Goal: Information Seeking & Learning: Learn about a topic

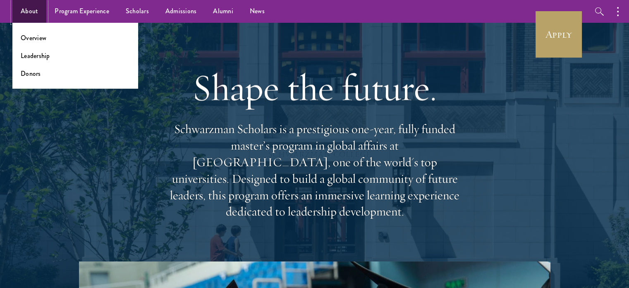
drag, startPoint x: 73, startPoint y: 34, endPoint x: 35, endPoint y: 16, distance: 41.9
drag, startPoint x: 35, startPoint y: 16, endPoint x: 30, endPoint y: 37, distance: 21.3
click at [30, 37] on link "Overview" at bounding box center [34, 38] width 26 height 10
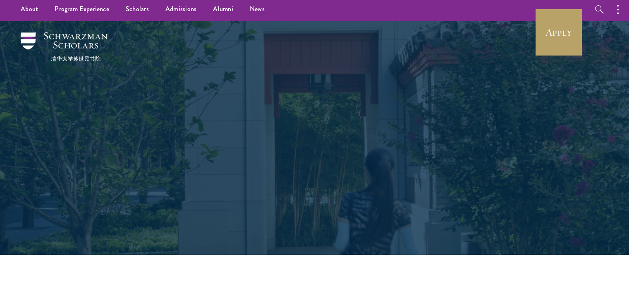
scroll to position [207, 0]
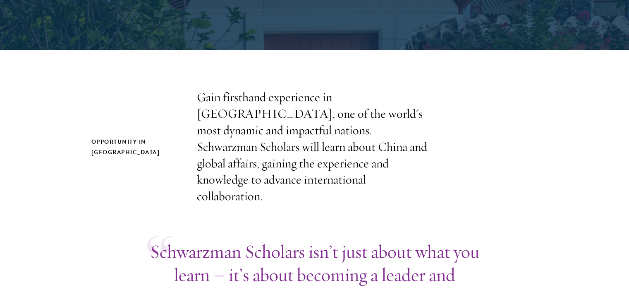
click at [394, 104] on p "Gain firsthand experience in [GEOGRAPHIC_DATA], one of the world's most dynamic…" at bounding box center [315, 146] width 236 height 115
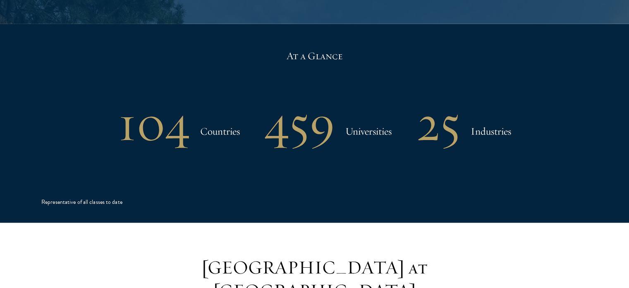
scroll to position [1986, 0]
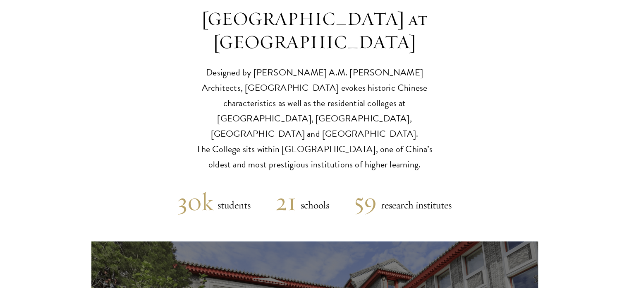
click at [339, 86] on p "Designed by [PERSON_NAME] A.M. [PERSON_NAME] Architects, [GEOGRAPHIC_DATA] evok…" at bounding box center [315, 118] width 257 height 107
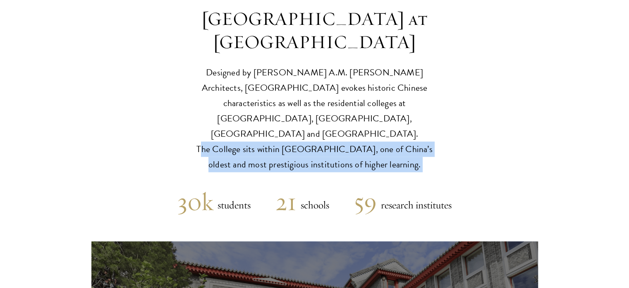
drag, startPoint x: 339, startPoint y: 86, endPoint x: 277, endPoint y: 87, distance: 61.7
click at [339, 86] on p "Designed by [PERSON_NAME] A.M. [PERSON_NAME] Architects, [GEOGRAPHIC_DATA] evok…" at bounding box center [315, 118] width 257 height 107
click at [231, 86] on p "Designed by [PERSON_NAME] A.M. [PERSON_NAME] Architects, [GEOGRAPHIC_DATA] evok…" at bounding box center [315, 118] width 257 height 107
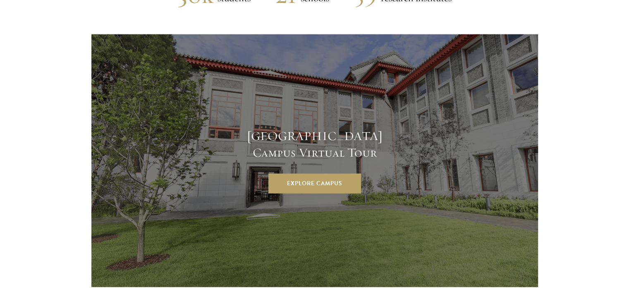
scroll to position [2359, 0]
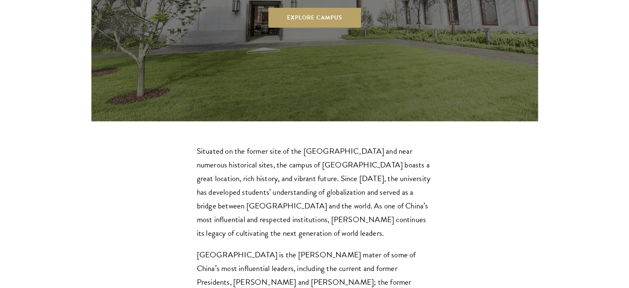
click at [331, 144] on p "Situated on the former site of the [GEOGRAPHIC_DATA] and near numerous historic…" at bounding box center [315, 192] width 236 height 96
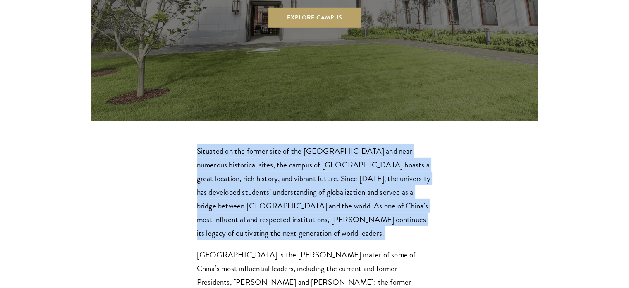
click at [331, 144] on p "Situated on the former site of the [GEOGRAPHIC_DATA] and near numerous historic…" at bounding box center [315, 192] width 236 height 96
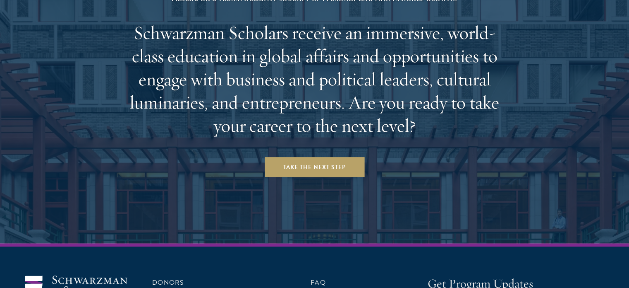
scroll to position [3487, 0]
